Goal: Task Accomplishment & Management: Use online tool/utility

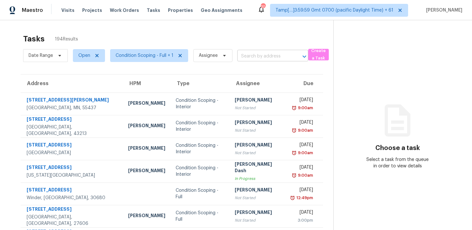
click at [250, 57] on input "text" at bounding box center [263, 56] width 53 height 10
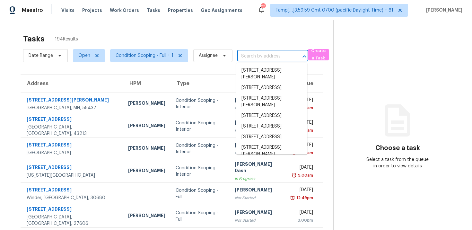
paste input "[STREET_ADDRESS]"
type input "[STREET_ADDRESS]"
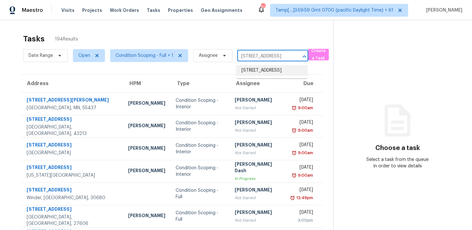
click at [261, 69] on li "[STREET_ADDRESS]" at bounding box center [271, 70] width 71 height 11
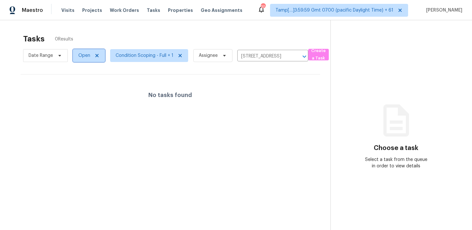
click at [85, 54] on span "Open" at bounding box center [84, 55] width 12 height 6
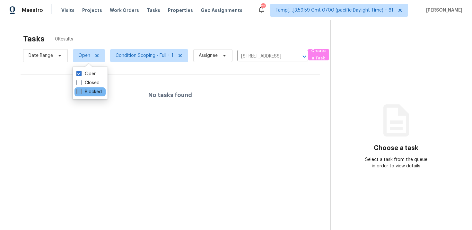
click at [97, 92] on label "Blocked" at bounding box center [88, 92] width 25 height 6
click at [81, 92] on input "Blocked" at bounding box center [78, 91] width 4 height 4
checkbox input "true"
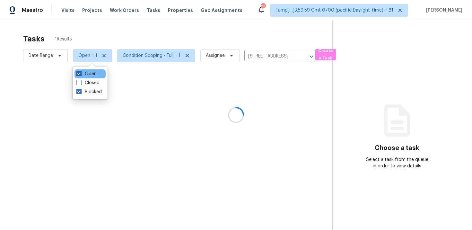
click at [96, 77] on label "Open" at bounding box center [86, 74] width 20 height 6
click at [81, 75] on input "Open" at bounding box center [78, 73] width 4 height 4
checkbox input "false"
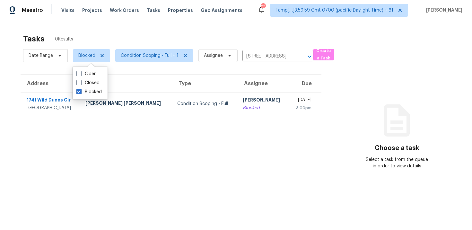
click at [133, 37] on div "Tasks 0 Results" at bounding box center [177, 38] width 308 height 17
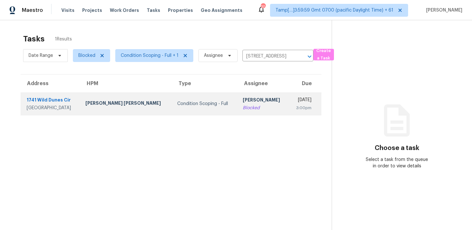
click at [237, 109] on td "[PERSON_NAME] B Blocked" at bounding box center [262, 103] width 51 height 22
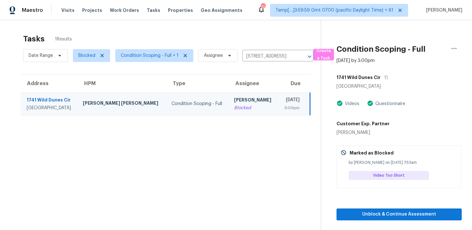
scroll to position [20, 0]
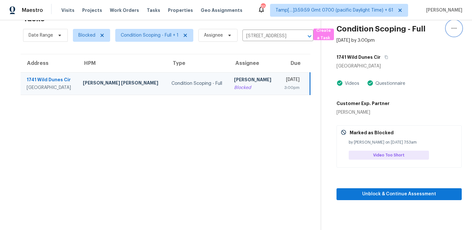
click at [451, 29] on icon "button" at bounding box center [454, 28] width 8 height 8
click at [417, 58] on div "1741 Wild Dunes Cir" at bounding box center [398, 57] width 125 height 12
